Goal: Find specific page/section: Find specific page/section

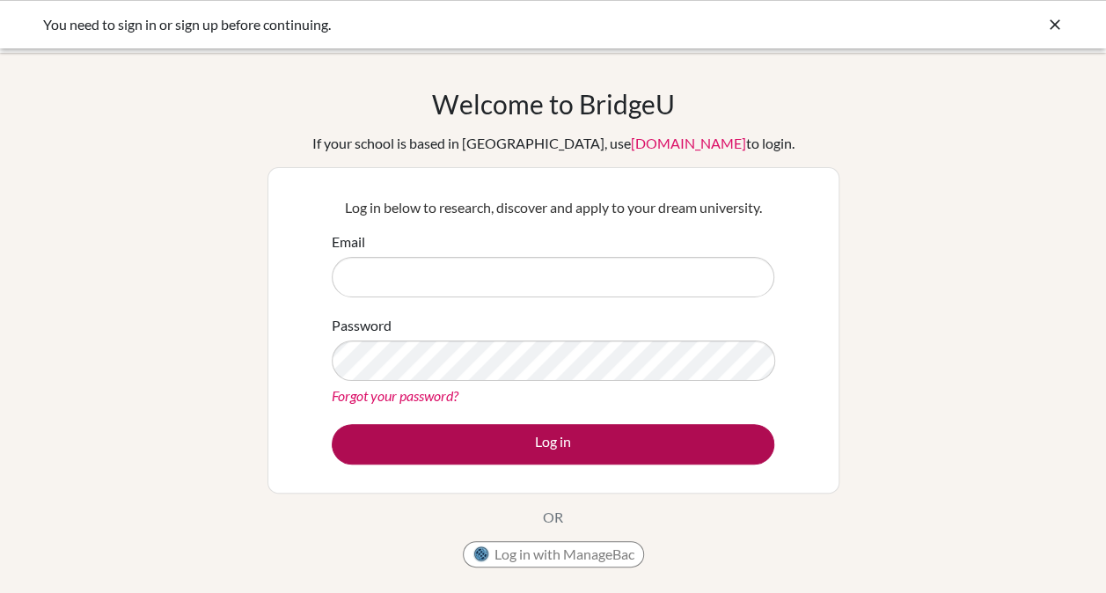
type input "[EMAIL_ADDRESS][DOMAIN_NAME]"
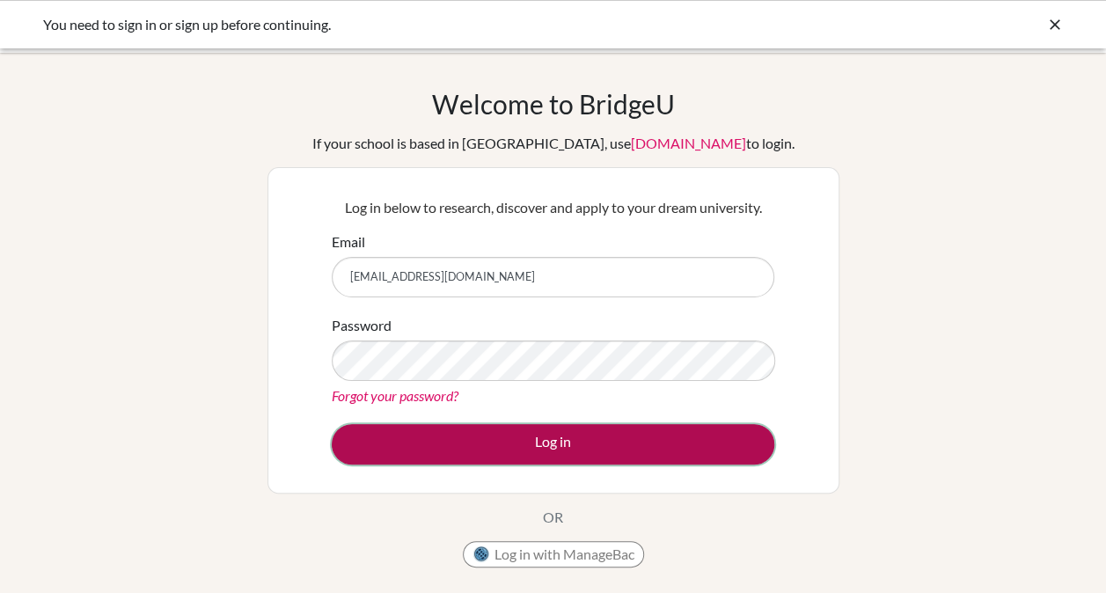
click at [540, 443] on button "Log in" at bounding box center [553, 444] width 443 height 40
click at [542, 439] on button "Log in" at bounding box center [553, 444] width 443 height 40
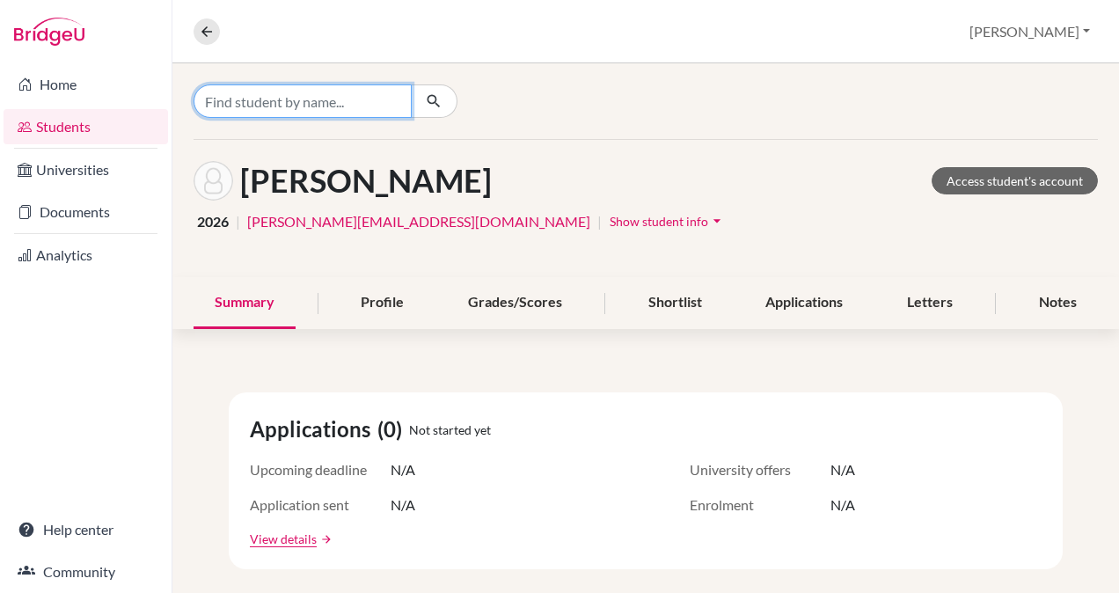
click at [267, 97] on input "Find student by name..." at bounding box center [303, 100] width 218 height 33
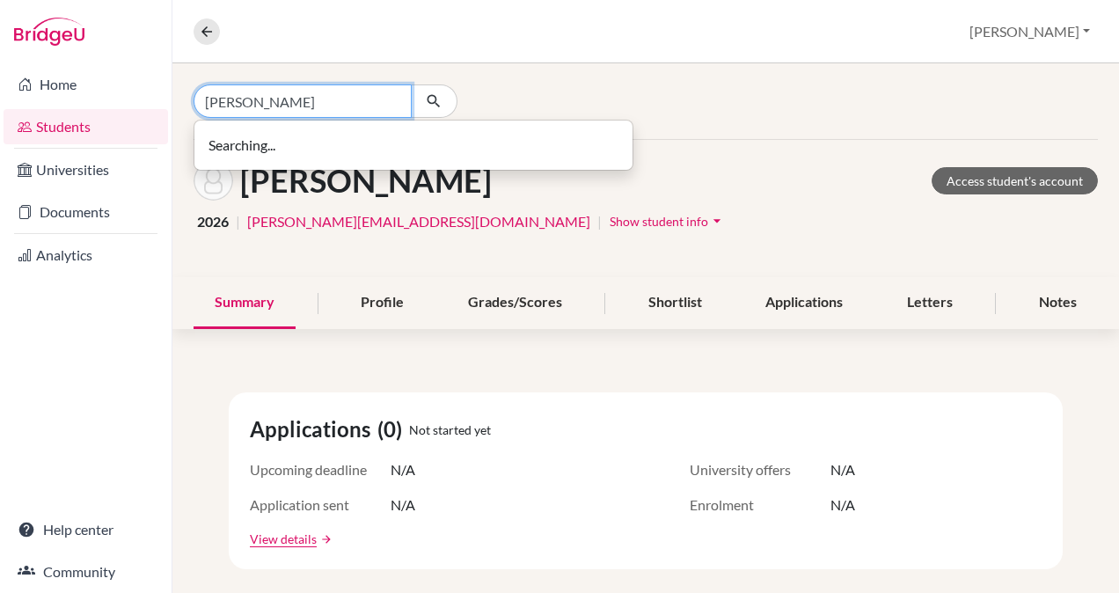
type input "[PERSON_NAME]"
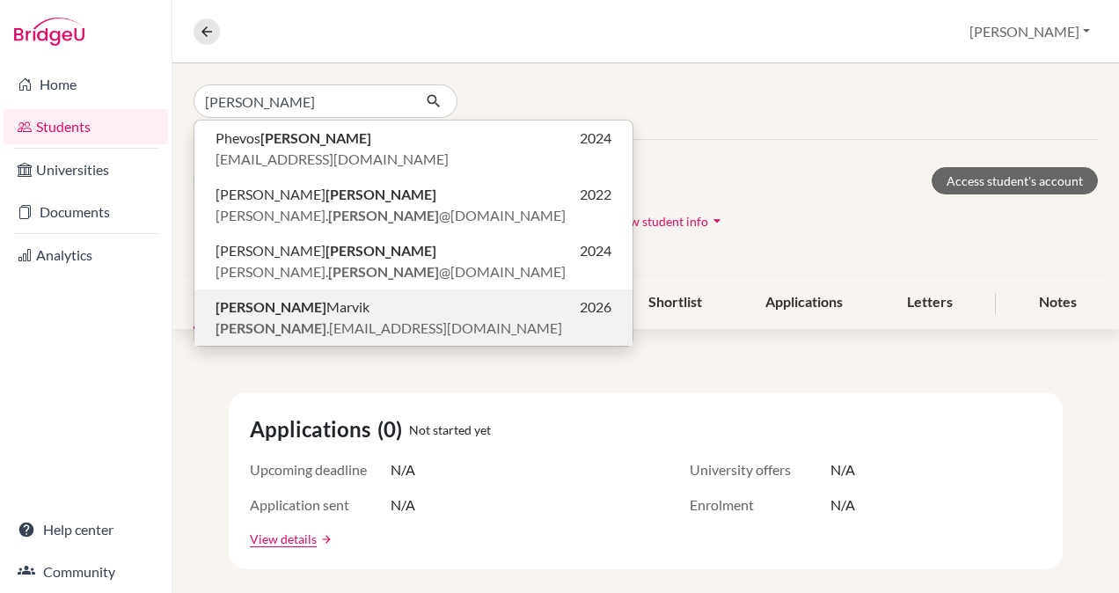
click at [264, 310] on span "[PERSON_NAME]" at bounding box center [293, 307] width 154 height 21
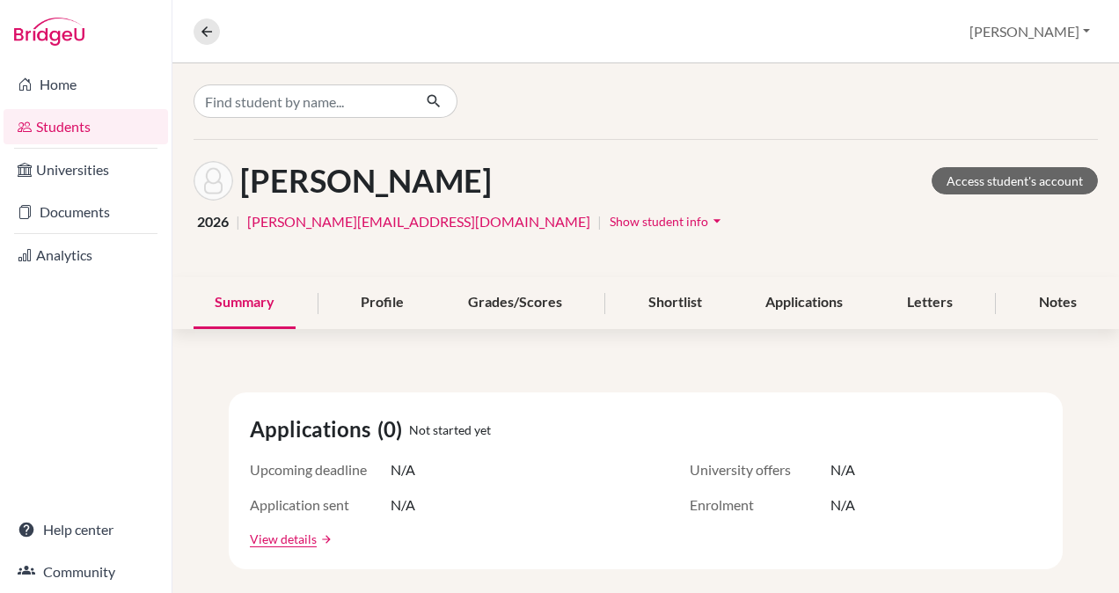
click at [610, 219] on span "Show student info" at bounding box center [659, 221] width 99 height 15
